Goal: Navigation & Orientation: Understand site structure

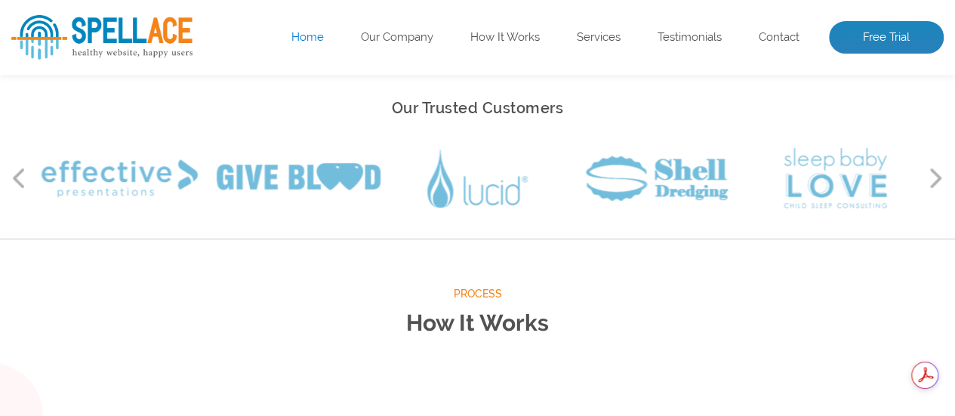
scroll to position [226, 0]
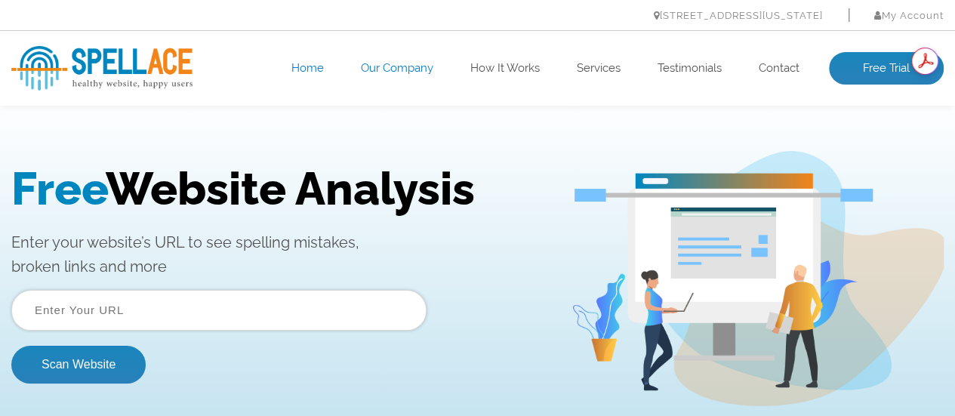
click at [396, 74] on link "Our Company" at bounding box center [397, 68] width 72 height 15
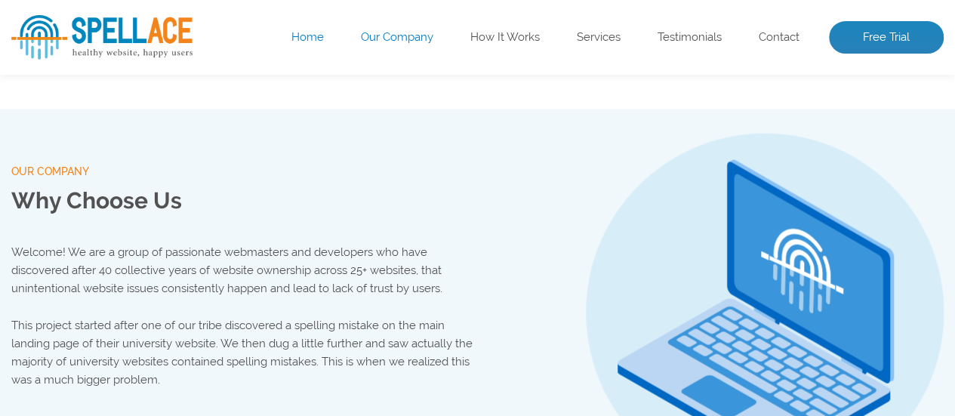
scroll to position [1583, 0]
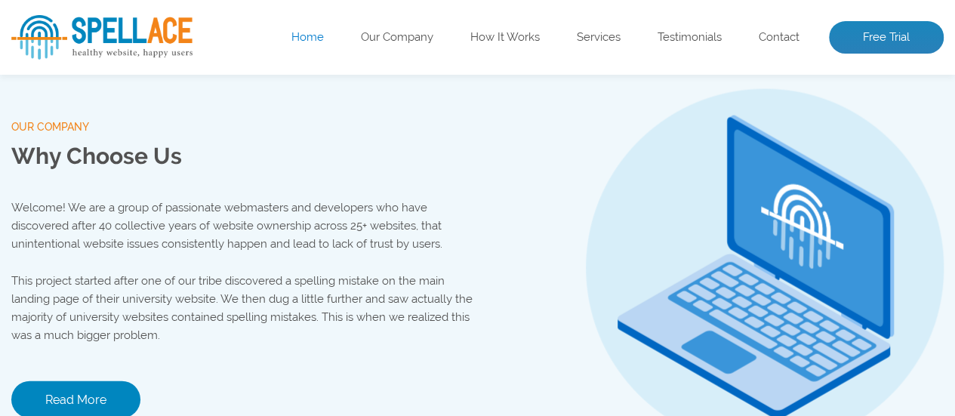
click at [495, 48] on ul "Home Our Company How It Works Services Testimonials Contact Free Trial" at bounding box center [571, 37] width 746 height 33
click at [501, 40] on link "How It Works" at bounding box center [504, 37] width 69 height 15
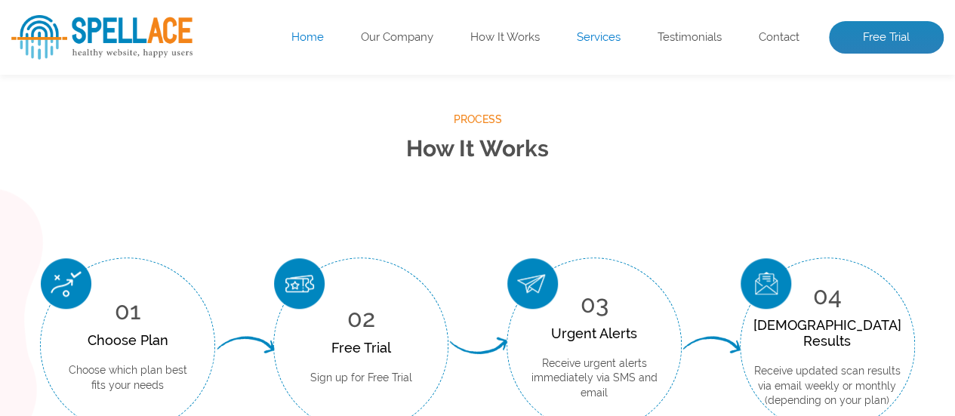
click at [605, 32] on link "Services" at bounding box center [599, 37] width 44 height 15
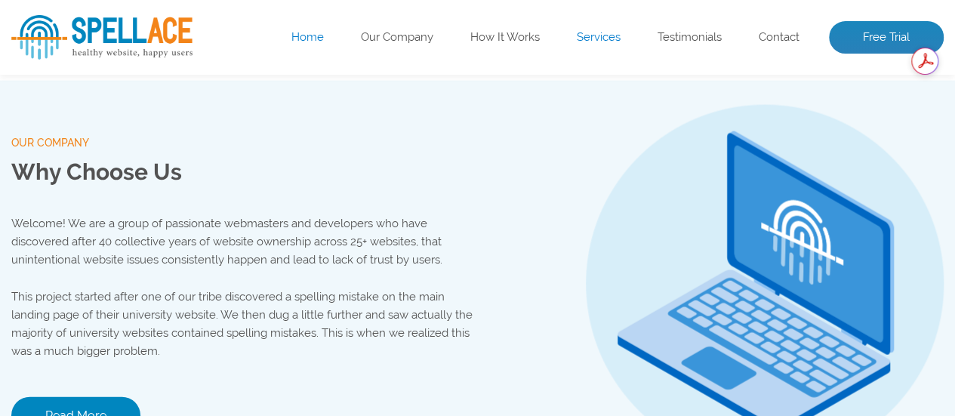
scroll to position [1726, 0]
